Goal: Check status: Check status

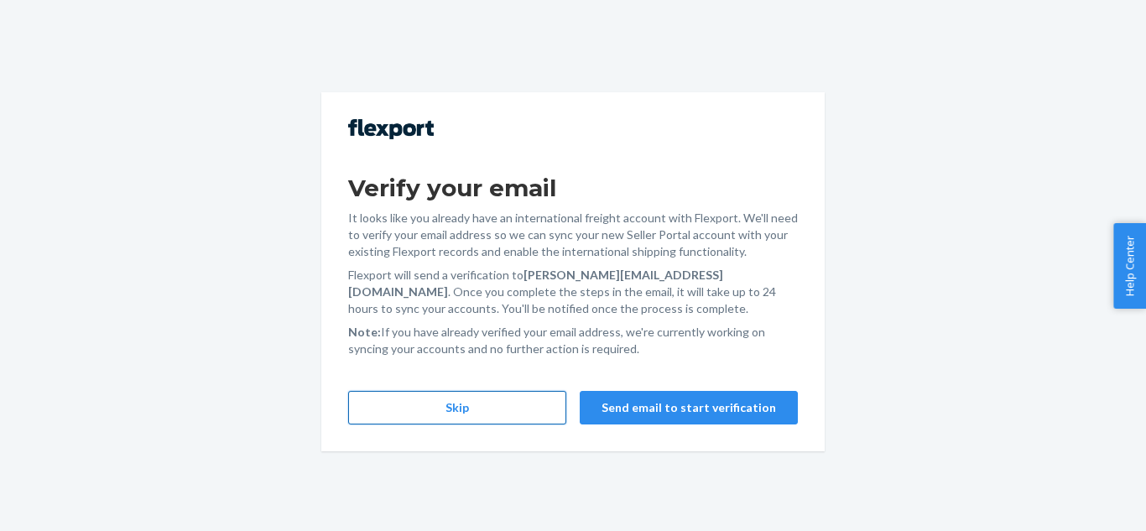
click at [435, 421] on button "Skip" at bounding box center [457, 408] width 218 height 34
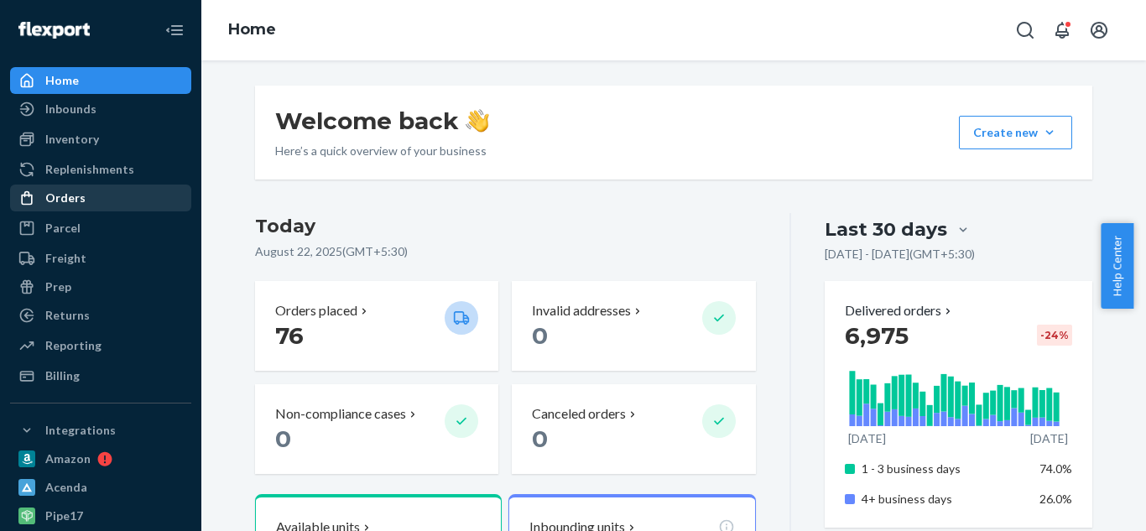
click at [64, 198] on div "Orders" at bounding box center [65, 198] width 40 height 17
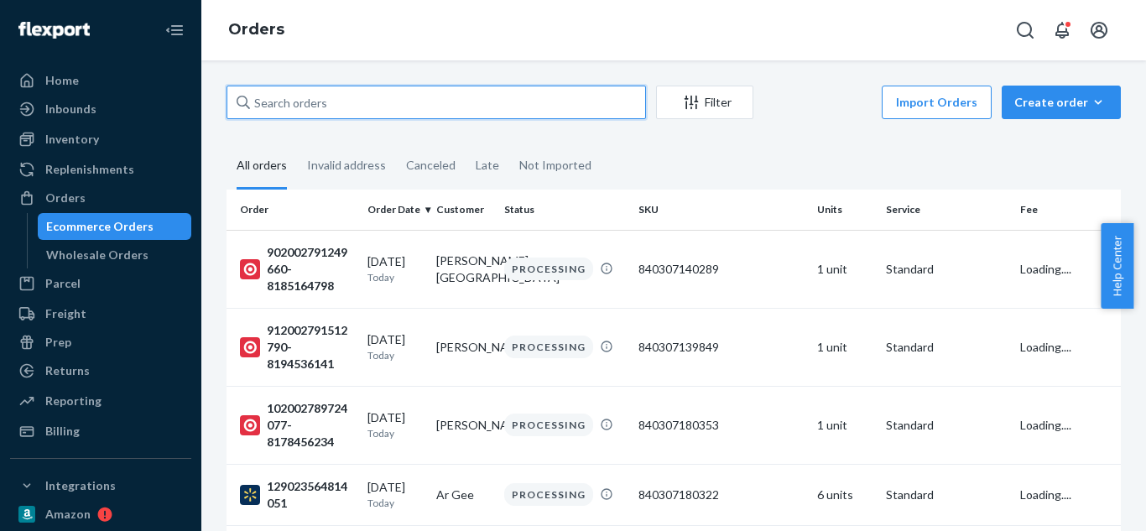
click at [315, 96] on input "text" at bounding box center [436, 103] width 419 height 34
paste input "902002064736042-8140503870"
type input "902002064736042-8140503870"
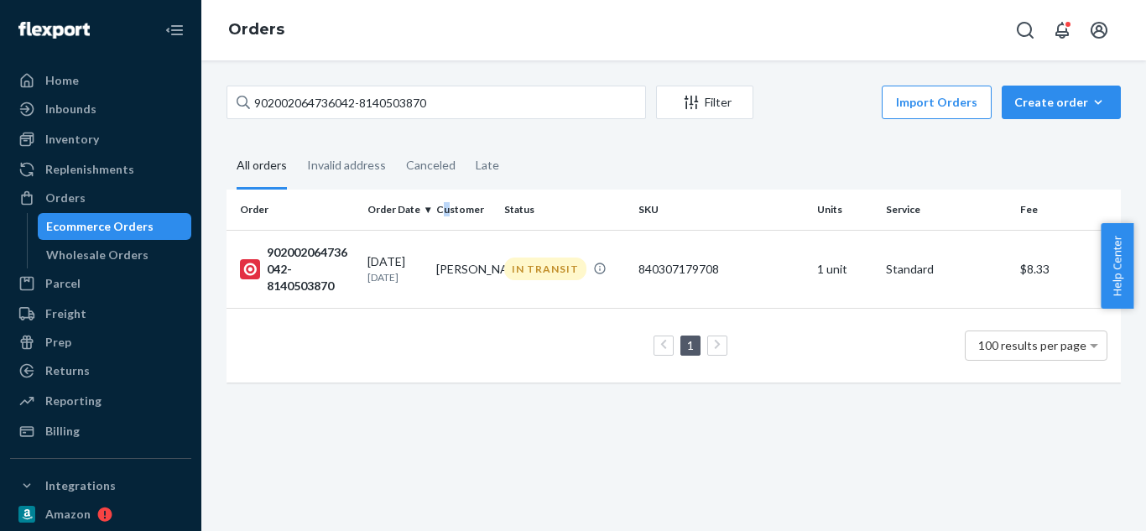
click at [445, 220] on th "Customer" at bounding box center [464, 210] width 69 height 40
click at [445, 251] on td "[PERSON_NAME]" at bounding box center [464, 269] width 69 height 78
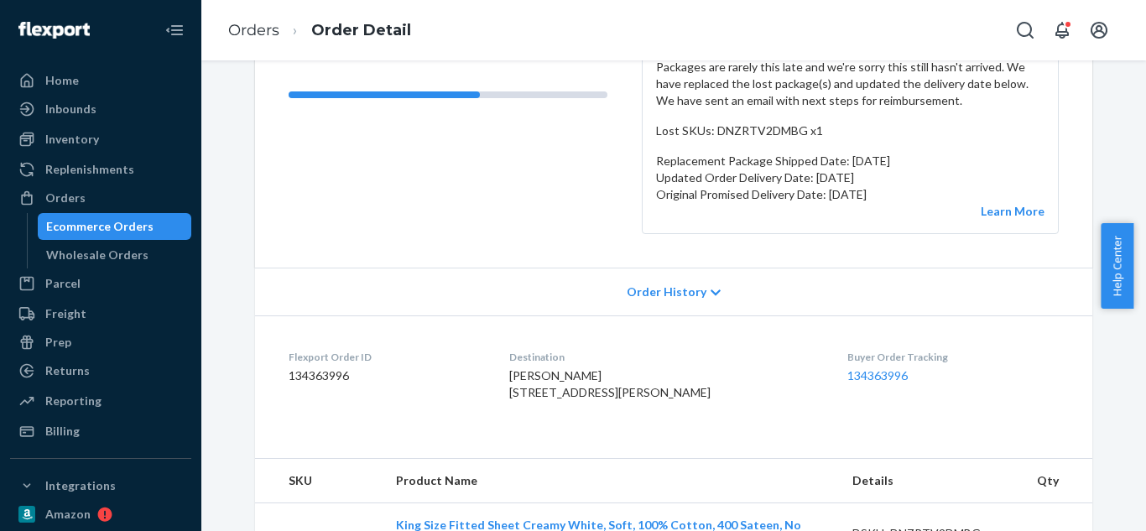
scroll to position [246, 0]
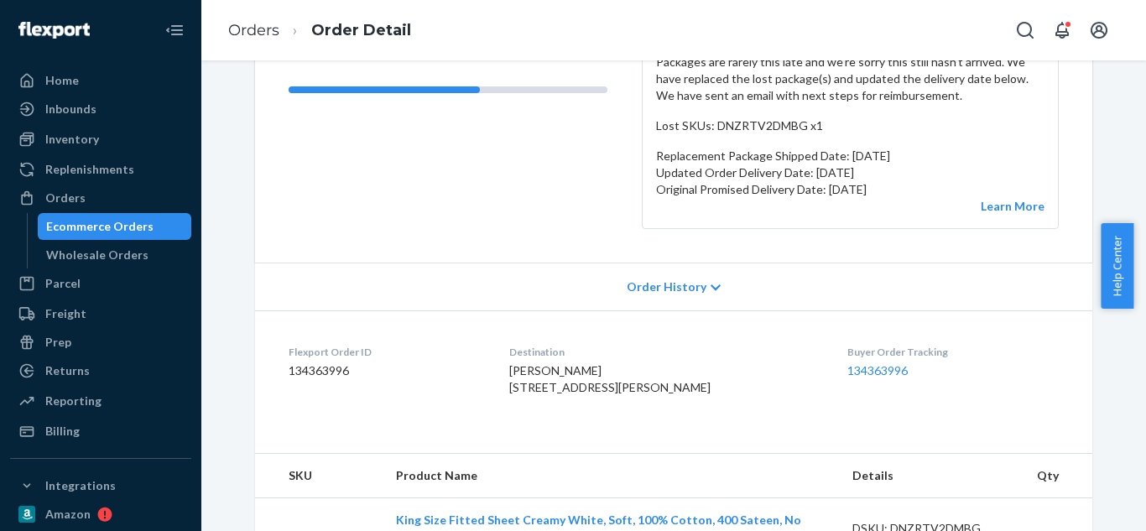
click at [320, 375] on dd "134363996" at bounding box center [386, 370] width 194 height 17
copy dd "134363996"
click at [320, 375] on dd "134363996" at bounding box center [386, 370] width 194 height 17
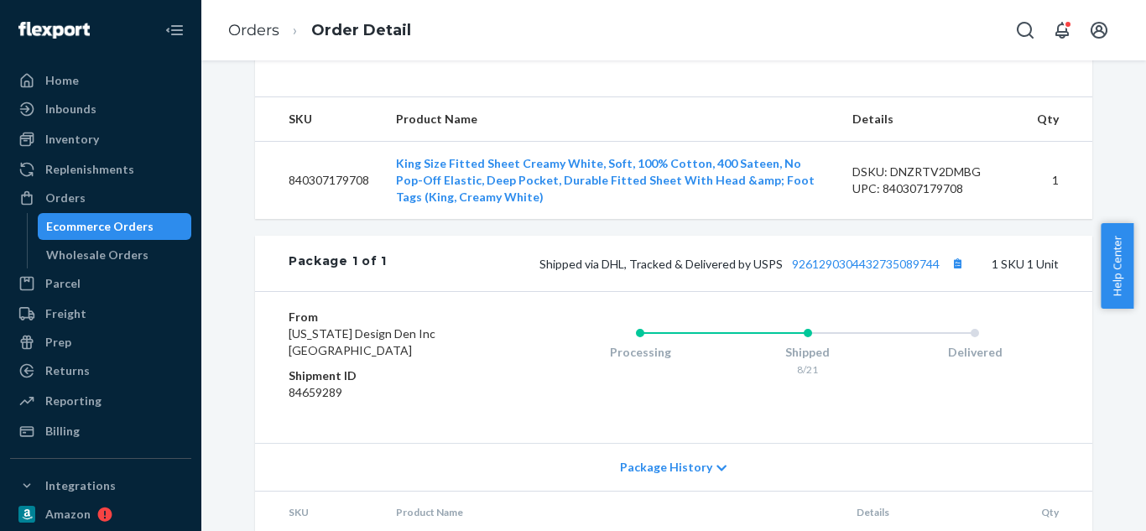
scroll to position [604, 0]
click at [332, 217] on td "840307179708" at bounding box center [319, 178] width 128 height 78
copy td "840307179708"
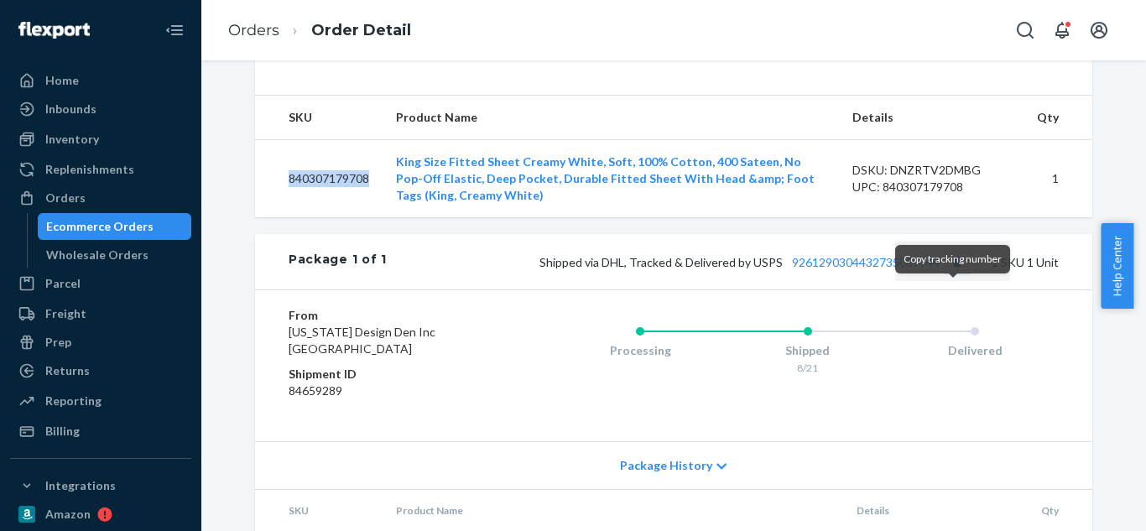
click at [953, 273] on button "Copy tracking number" at bounding box center [957, 262] width 22 height 22
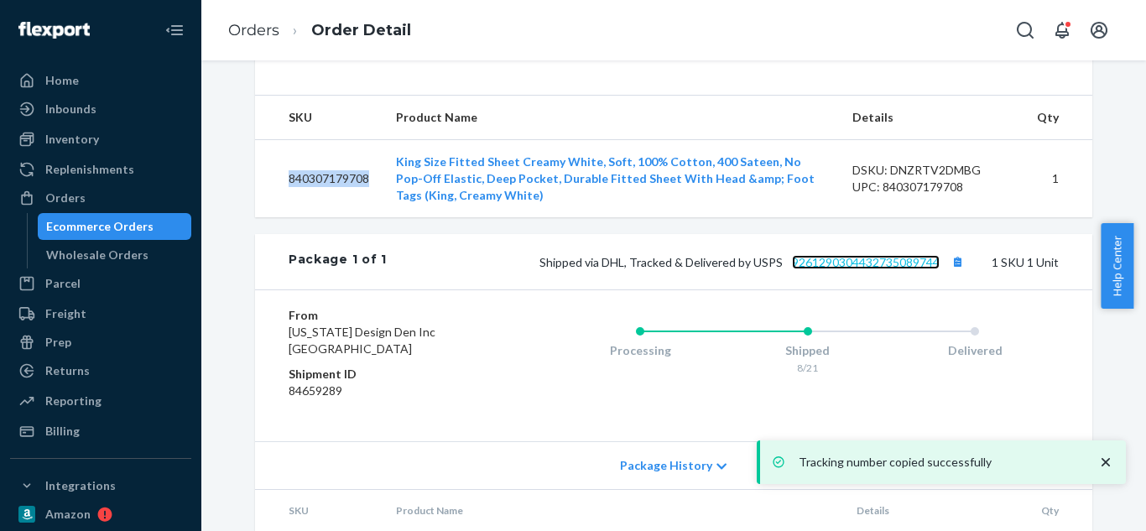
click at [879, 269] on link "9261290304432735089744" at bounding box center [866, 262] width 148 height 14
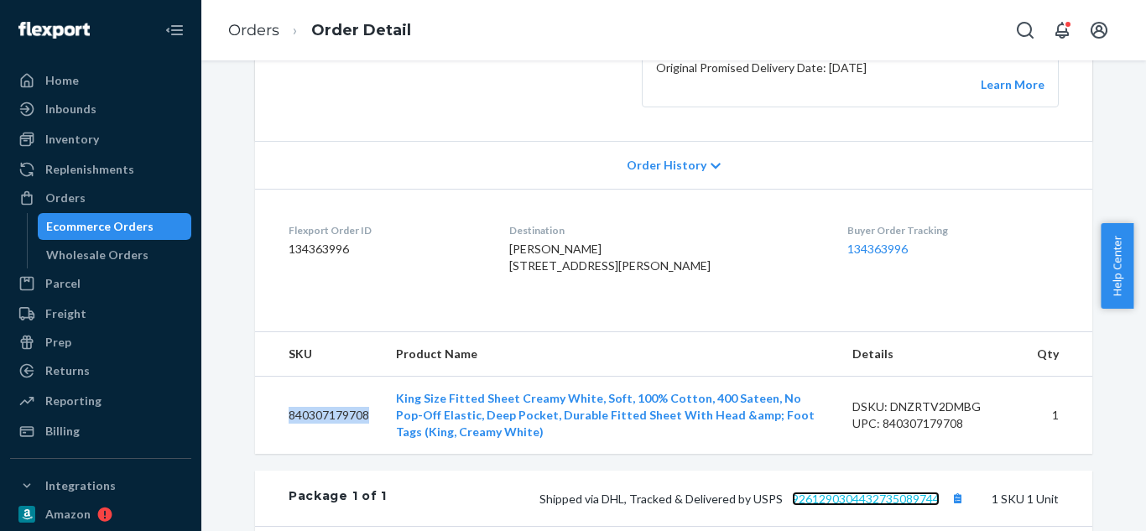
scroll to position [235, 0]
